Goal: Transaction & Acquisition: Subscribe to service/newsletter

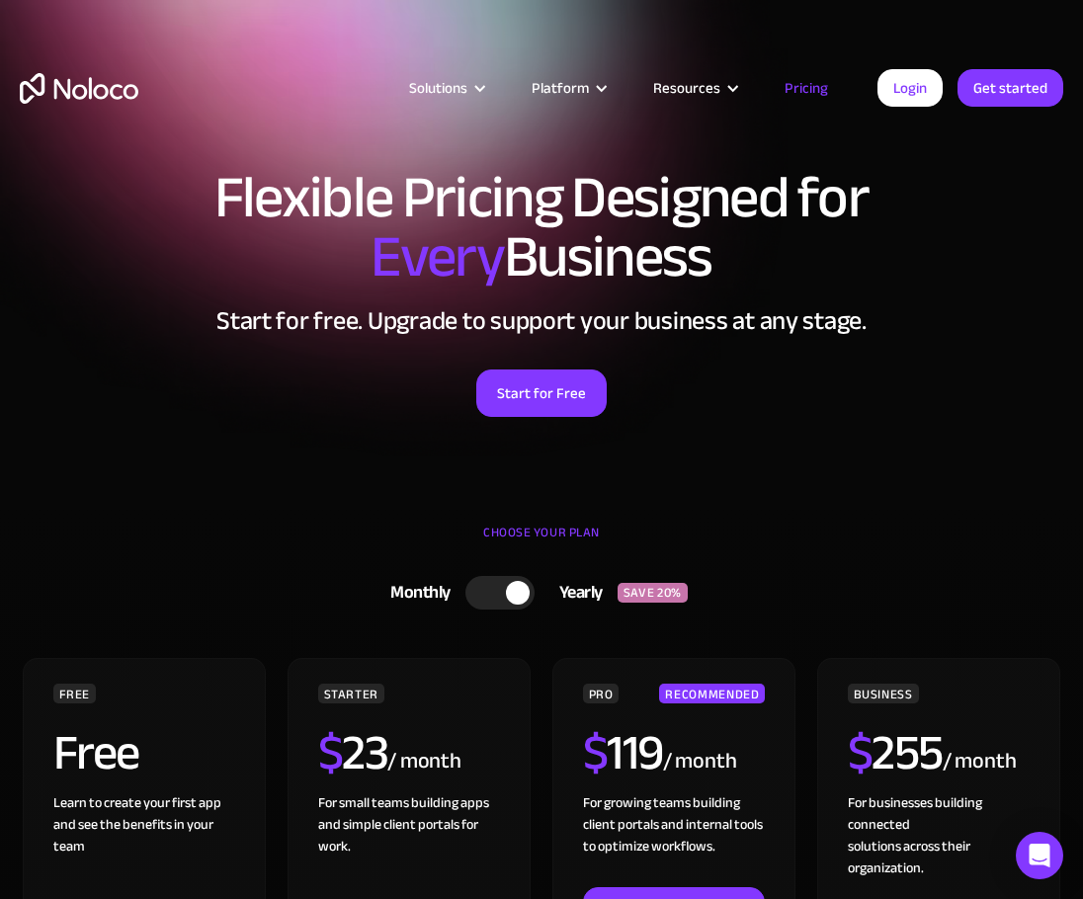
click at [816, 89] on link "Pricing" at bounding box center [806, 88] width 93 height 26
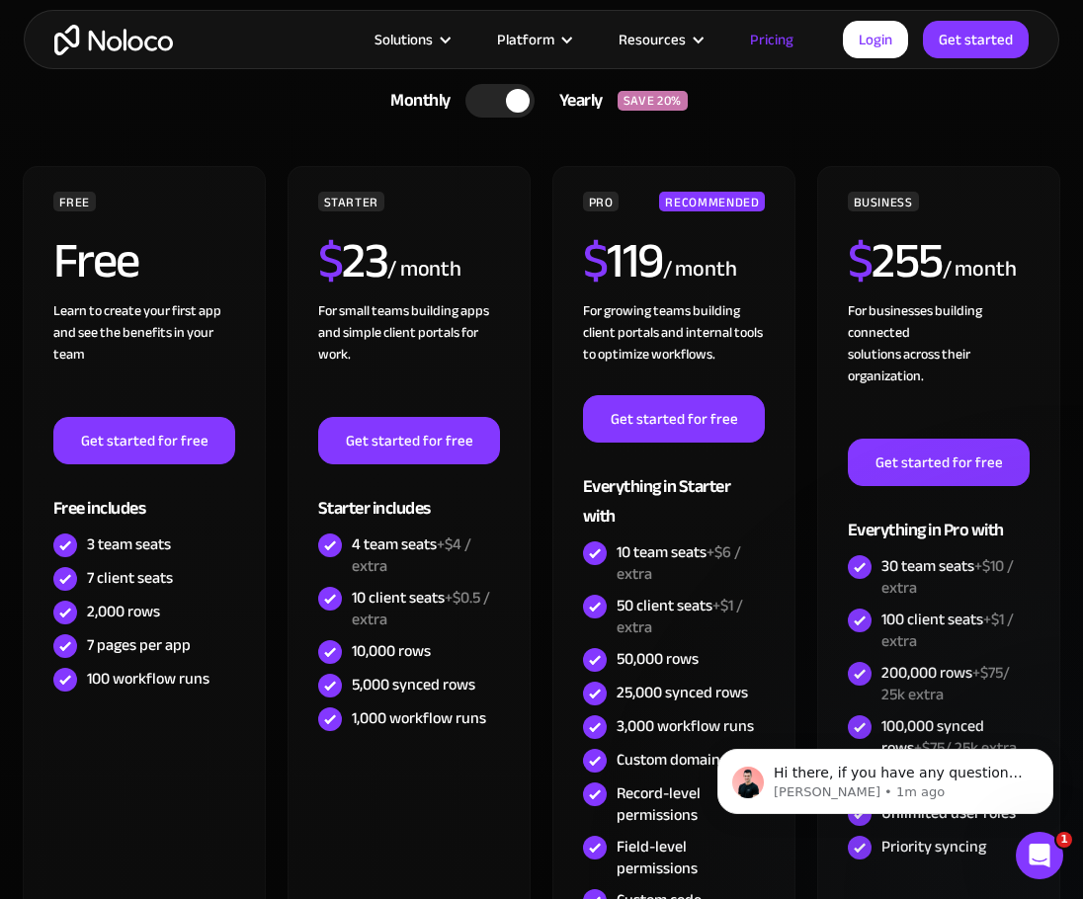
scroll to position [494, 0]
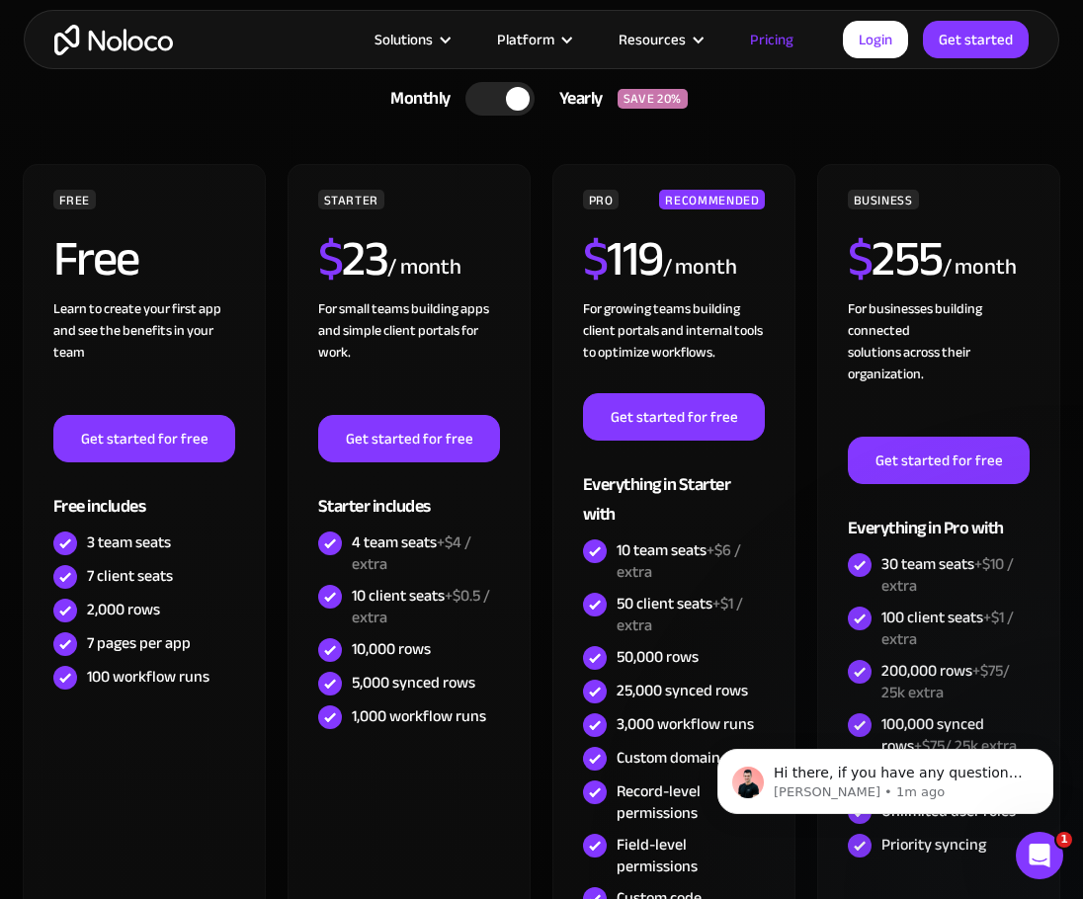
click at [502, 97] on div at bounding box center [499, 99] width 69 height 34
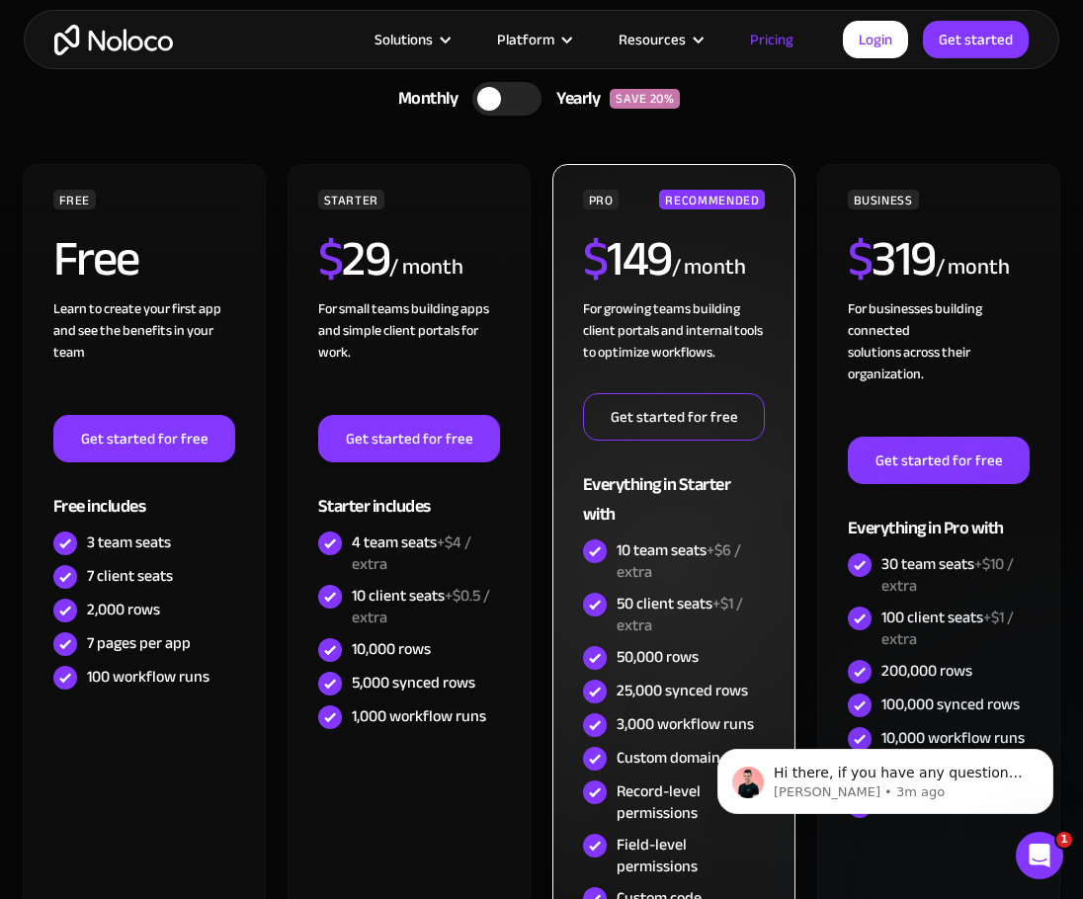
click at [731, 404] on link "Get started for free" at bounding box center [674, 416] width 183 height 47
